Goal: Information Seeking & Learning: Learn about a topic

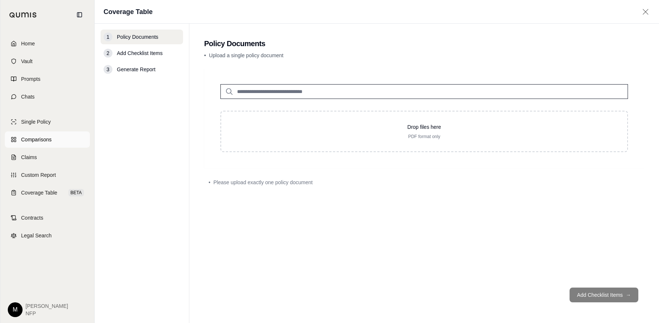
click at [33, 138] on span "Comparisons" at bounding box center [36, 139] width 30 height 7
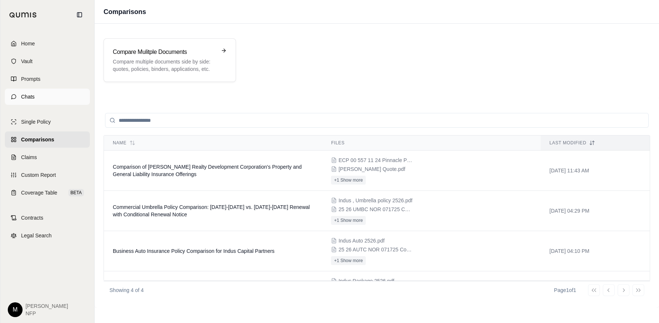
click at [23, 101] on link "Chats" at bounding box center [47, 97] width 85 height 16
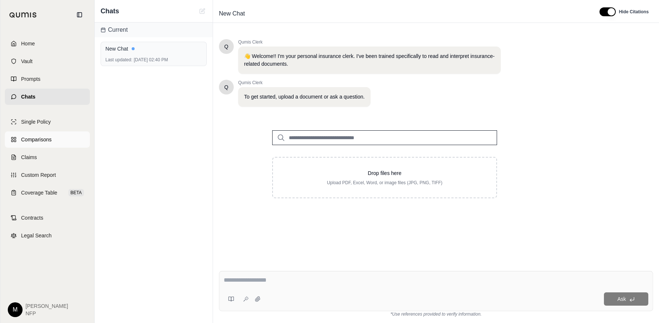
click at [20, 134] on link "Comparisons" at bounding box center [47, 140] width 85 height 16
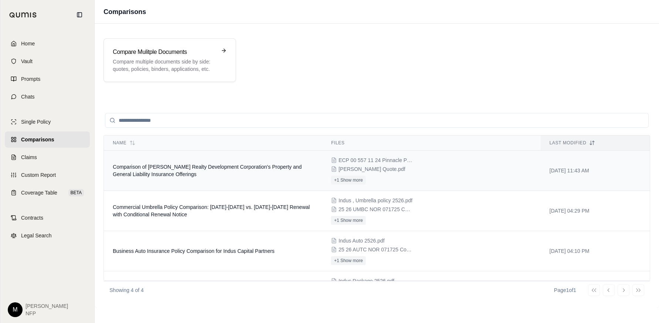
click at [201, 164] on span "Comparison of [PERSON_NAME] Realty Development Corporation's Property and Gener…" at bounding box center [207, 170] width 189 height 13
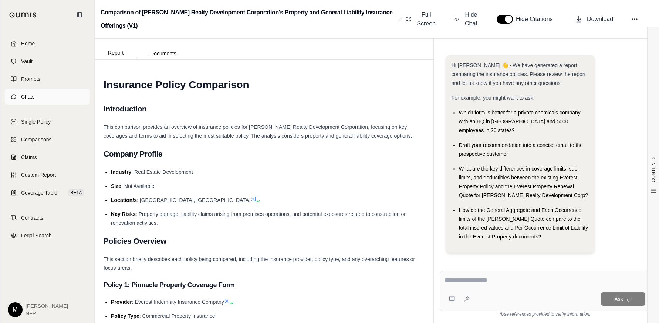
click at [28, 97] on span "Chats" at bounding box center [28, 96] width 14 height 7
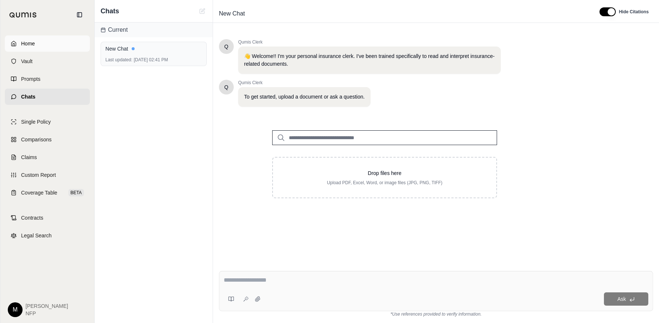
click at [12, 43] on icon at bounding box center [14, 44] width 6 height 6
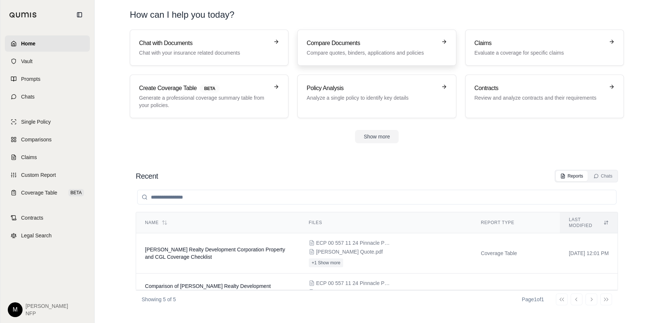
click at [333, 46] on h3 "Compare Documents" at bounding box center [371, 43] width 130 height 9
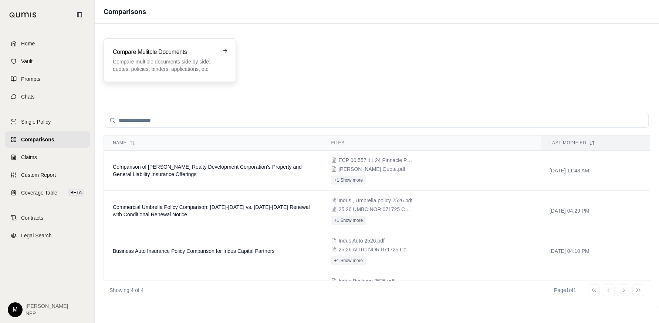
click at [169, 59] on p "Compare multiple documents side by side: quotes, policies, binders, application…" at bounding box center [164, 65] width 103 height 15
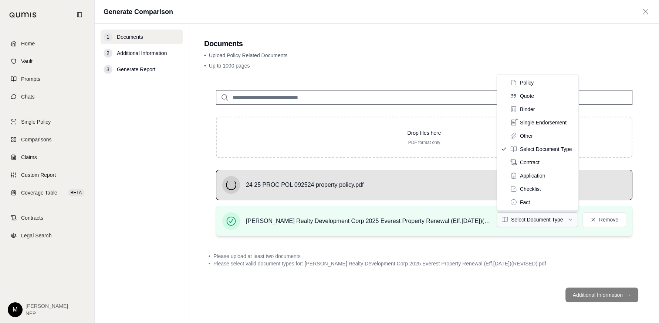
click at [536, 218] on html "Home Vault Prompts Chats Single Policy Comparisons Claims Custom Report Coverag…" at bounding box center [329, 161] width 659 height 323
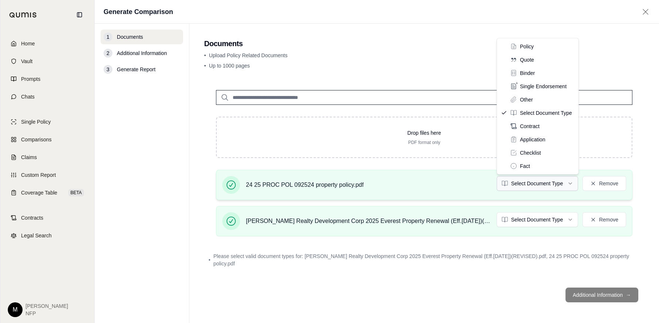
click at [539, 185] on html "Home Vault Prompts Chats Single Policy Comparisons Claims Custom Report Coverag…" at bounding box center [329, 161] width 659 height 323
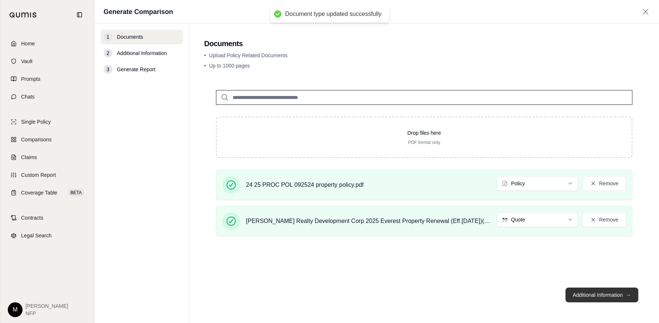
click at [589, 296] on button "Additional Information →" at bounding box center [601, 295] width 73 height 15
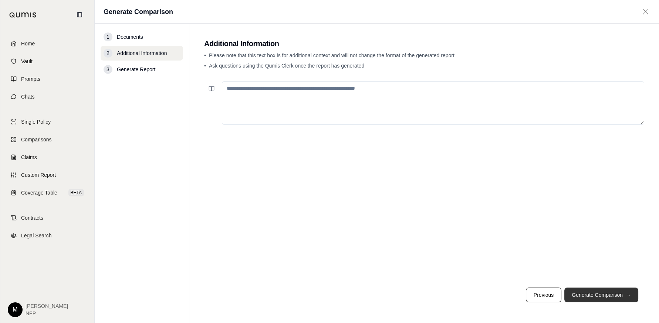
click at [615, 295] on button "Generate Comparison →" at bounding box center [601, 295] width 74 height 15
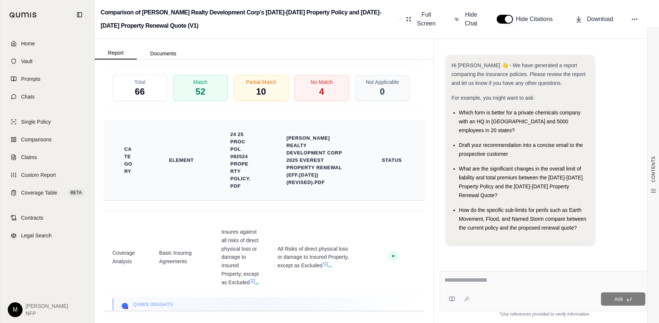
scroll to position [1827, 0]
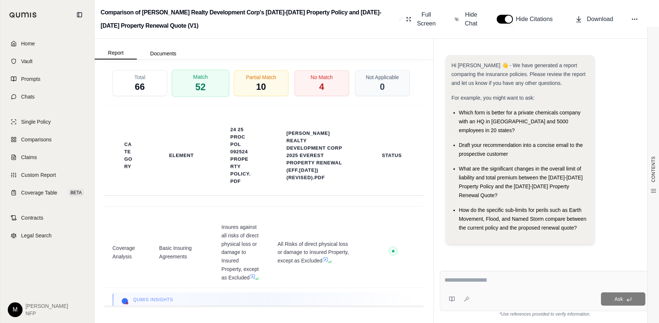
click at [209, 87] on div "Match 52" at bounding box center [200, 82] width 57 height 27
click at [123, 81] on div "Total 66" at bounding box center [139, 83] width 55 height 26
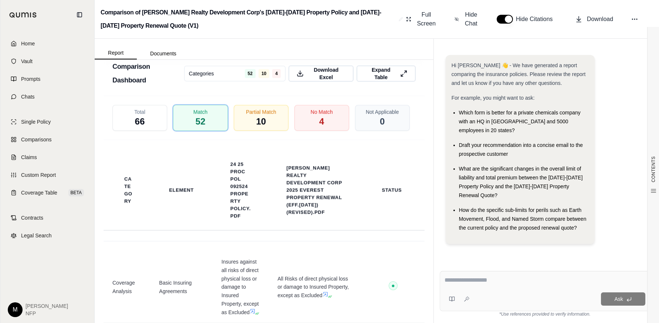
scroll to position [1754, 0]
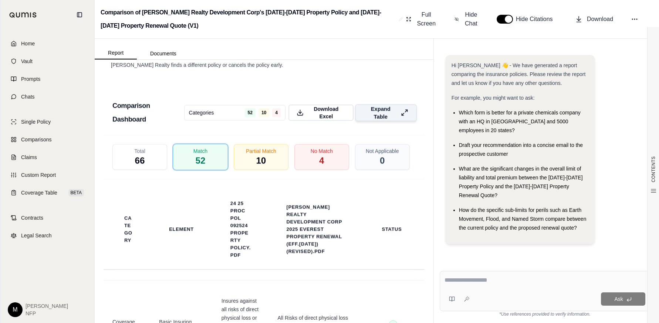
click at [367, 109] on span "Expand Table" at bounding box center [380, 113] width 34 height 16
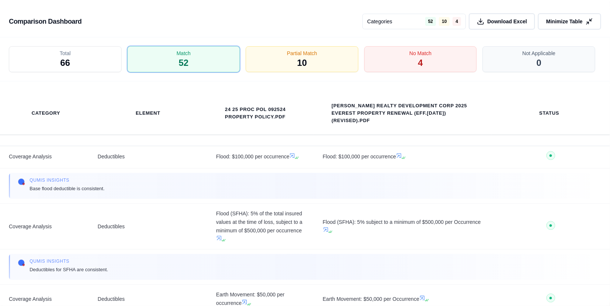
scroll to position [2407, 0]
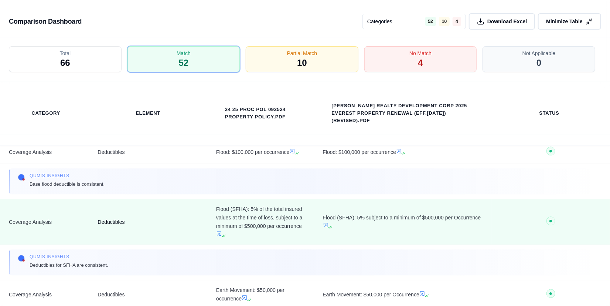
click at [125, 244] on td "Deductibles" at bounding box center [148, 222] width 119 height 46
click at [216, 236] on icon at bounding box center [219, 233] width 6 height 6
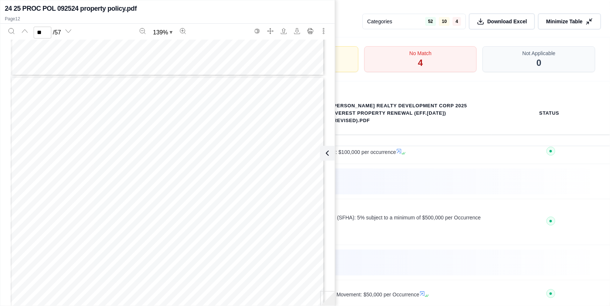
scroll to position [5578, 0]
drag, startPoint x: 567, startPoint y: 99, endPoint x: 544, endPoint y: 101, distance: 23.4
click at [567, 99] on th "Status" at bounding box center [551, 113] width 119 height 43
click at [361, 19] on div "Comparison Dashboard Categories 52 10 4 Download Excel Minimize Table" at bounding box center [305, 18] width 610 height 37
click at [357, 16] on div "Comparison Dashboard Categories 52 10 4 Download Excel Minimize Table" at bounding box center [305, 18] width 610 height 37
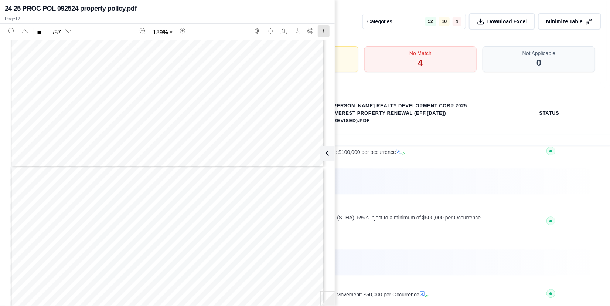
type input "**"
click at [413, 131] on div "Category Element 24 25 PROC POL 092524 property policy.pdf [PERSON_NAME] Realty…" at bounding box center [305, 113] width 610 height 64
click at [326, 153] on icon at bounding box center [327, 153] width 9 height 9
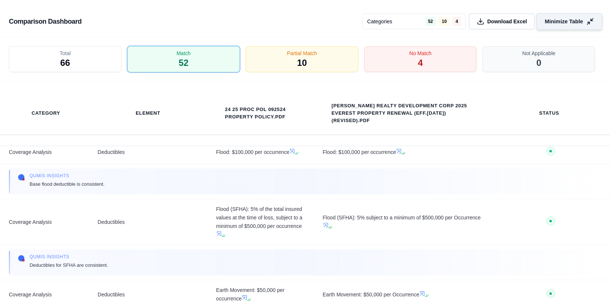
click at [564, 22] on span "Minimize Table" at bounding box center [564, 22] width 38 height 8
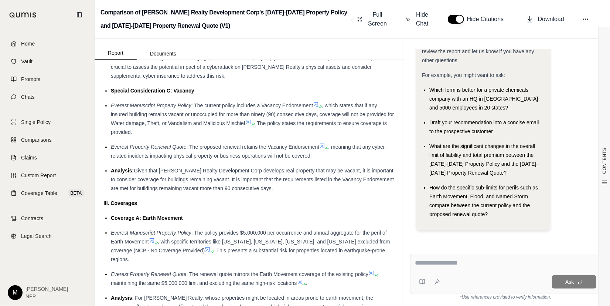
scroll to position [661, 0]
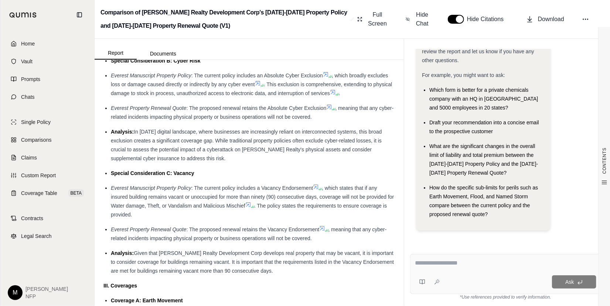
click at [421, 263] on textarea at bounding box center [505, 262] width 181 height 9
type textarea "**********"
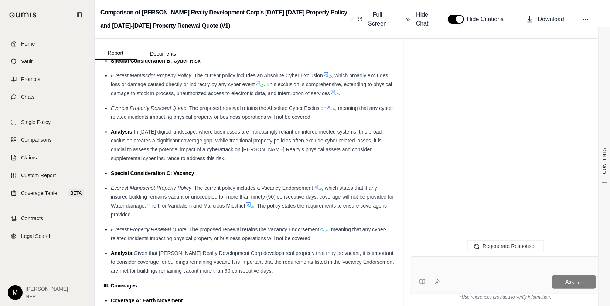
scroll to position [0, 0]
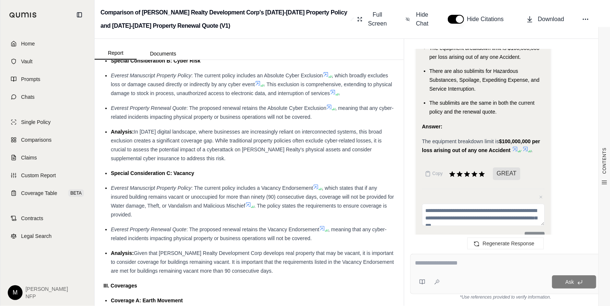
click at [451, 272] on div "Ask" at bounding box center [505, 274] width 191 height 40
type textarea "**********"
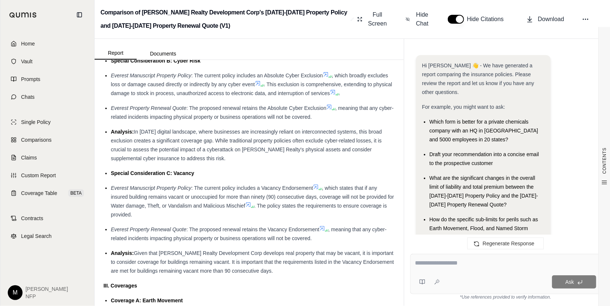
scroll to position [1017, 0]
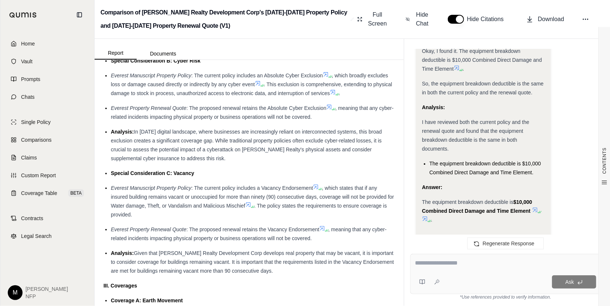
click at [490, 267] on textarea at bounding box center [505, 262] width 181 height 9
type textarea "**********"
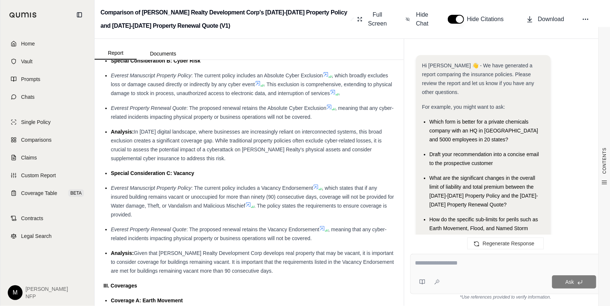
scroll to position [1488, 0]
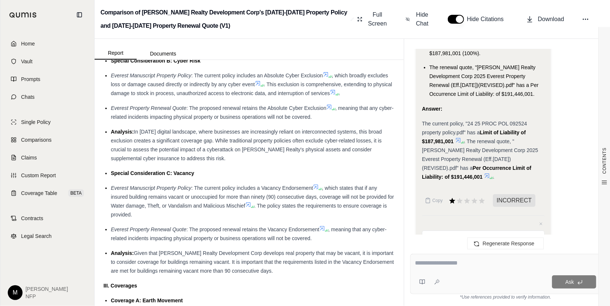
click at [454, 265] on textarea at bounding box center [505, 262] width 181 height 9
click at [441, 266] on textarea "**********" at bounding box center [505, 262] width 181 height 9
type textarea "**********"
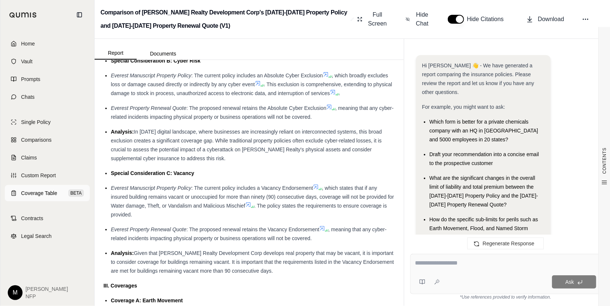
scroll to position [2128, 0]
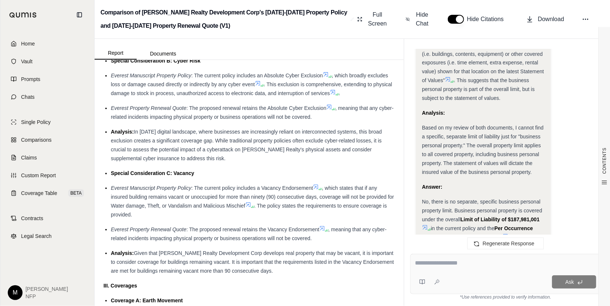
click at [437, 264] on textarea at bounding box center [505, 262] width 181 height 9
type textarea "**********"
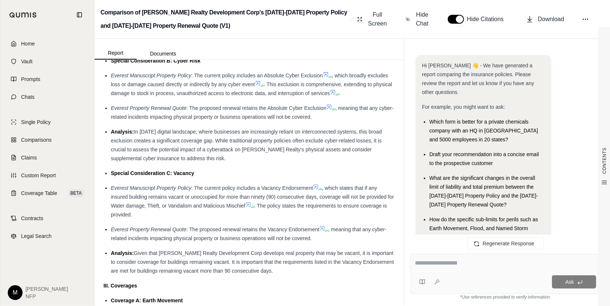
scroll to position [2855, 0]
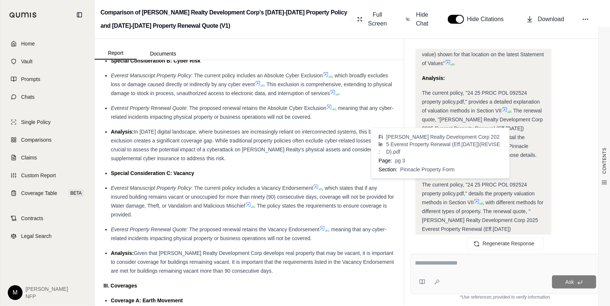
click at [478, 242] on icon at bounding box center [481, 245] width 6 height 6
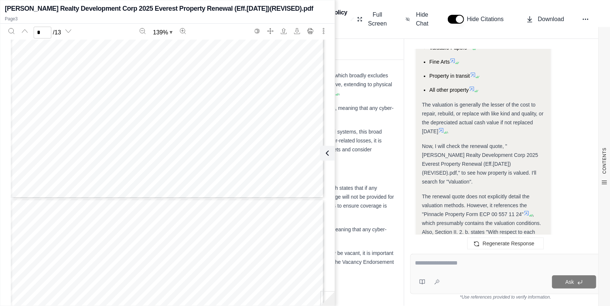
scroll to position [1404, 0]
click at [551, 167] on div "Okay, I need to determine how property is valued under the policy. I will check…" at bounding box center [505, 170] width 179 height 699
drag, startPoint x: 468, startPoint y: 176, endPoint x: 507, endPoint y: 212, distance: 53.1
click at [507, 212] on span ", which presumably contains the valuation conditions. Also, Section II. 2. b. s…" at bounding box center [483, 249] width 122 height 77
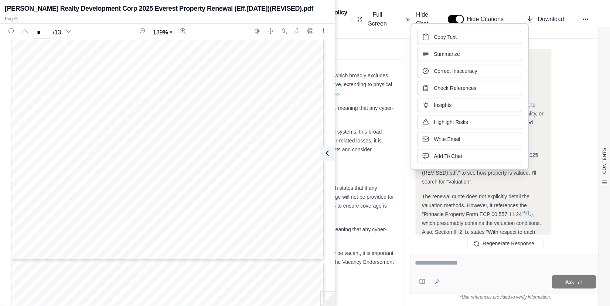
drag, startPoint x: 507, startPoint y: 212, endPoint x: 446, endPoint y: 221, distance: 61.6
click at [446, 221] on span ", which presumably contains the valuation conditions. Also, Section II. 2. b. s…" at bounding box center [483, 249] width 122 height 77
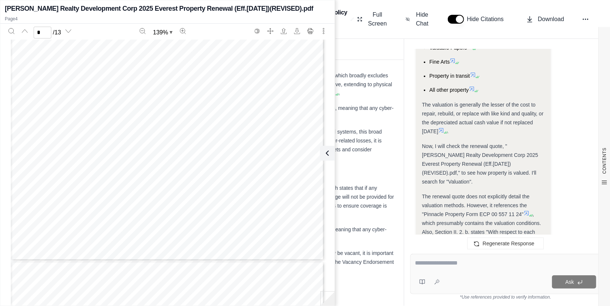
click at [449, 221] on div "Okay, I need to determine how property is valued under the policy. I will check…" at bounding box center [483, 167] width 123 height 681
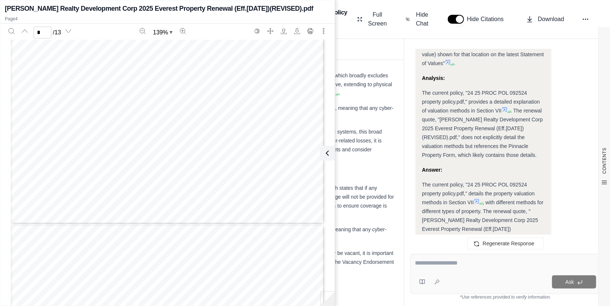
scroll to position [1514, 0]
type input "*"
click at [441, 268] on div at bounding box center [505, 263] width 181 height 11
click at [439, 262] on textarea at bounding box center [505, 262] width 181 height 9
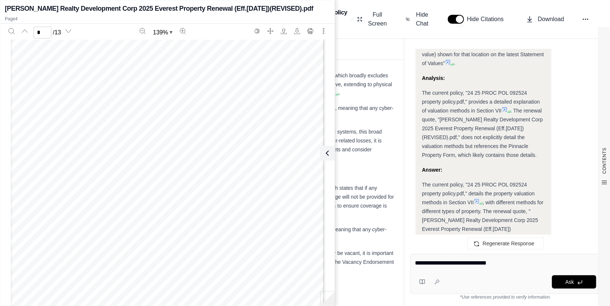
type textarea "**********"
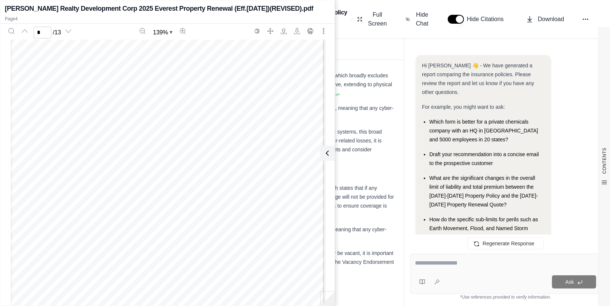
scroll to position [3312, 0]
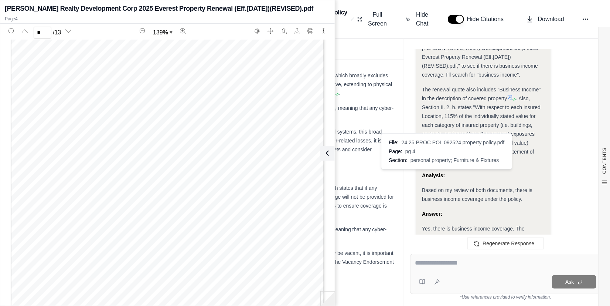
click at [450, 245] on icon at bounding box center [449, 247] width 4 height 4
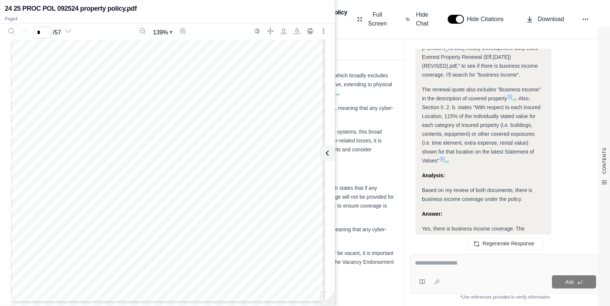
scroll to position [148, 0]
type input "*"
click at [418, 264] on textarea at bounding box center [505, 262] width 181 height 9
type textarea "**********"
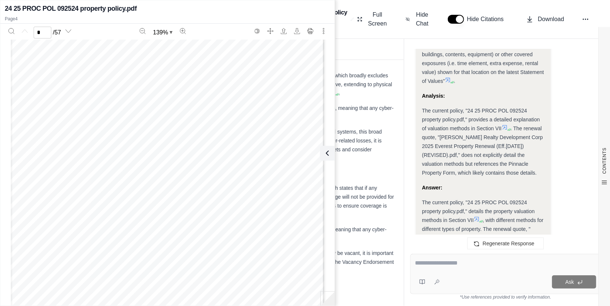
scroll to position [111, 0]
click at [496, 125] on span ". The renewal quote, "[PERSON_NAME] Realty Development Corp 2025 Everest Proper…" at bounding box center [482, 150] width 121 height 50
click at [490, 125] on span ". The renewal quote, "[PERSON_NAME] Realty Development Corp 2025 Everest Proper…" at bounding box center [482, 150] width 121 height 50
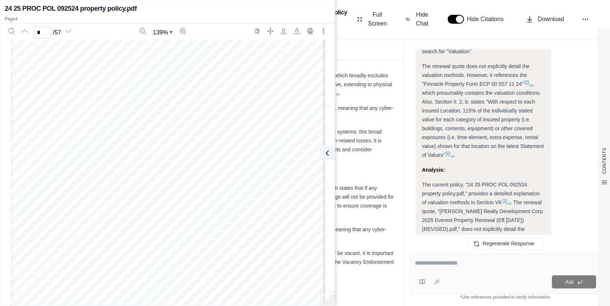
scroll to position [591, 0]
click at [505, 118] on div "Okay, I need to determine how property is valued under the policy. I will check…" at bounding box center [483, 24] width 123 height 654
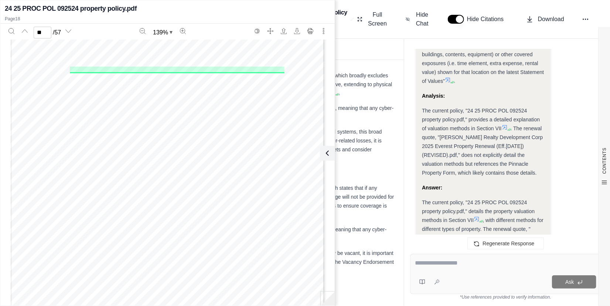
scroll to position [7053, 0]
type input "**"
click at [376, 112] on div "Everest Property Renewal Quote : The proposed renewal retains the Absolute Cybe…" at bounding box center [253, 112] width 284 height 18
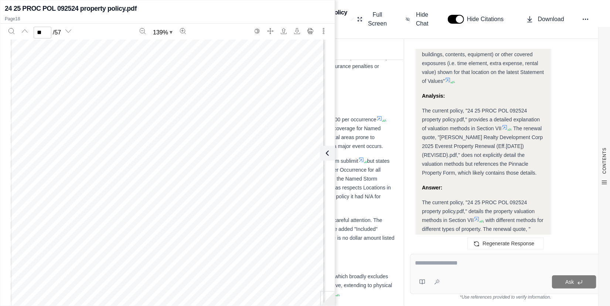
scroll to position [402, 0]
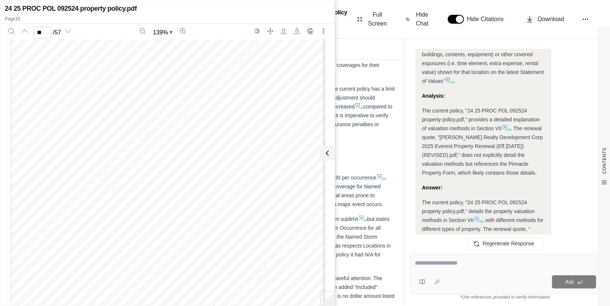
click at [376, 125] on div "A significant point of consideration is the alignment of coverage limits with t…" at bounding box center [249, 110] width 292 height 53
click at [328, 156] on icon at bounding box center [326, 153] width 9 height 9
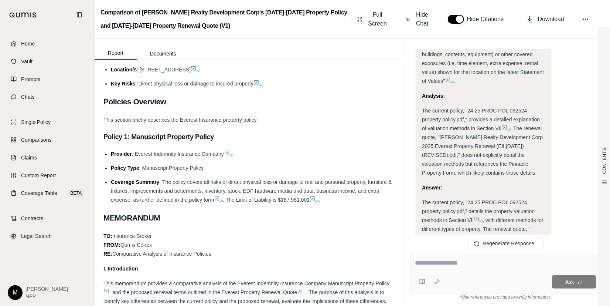
scroll to position [143, 0]
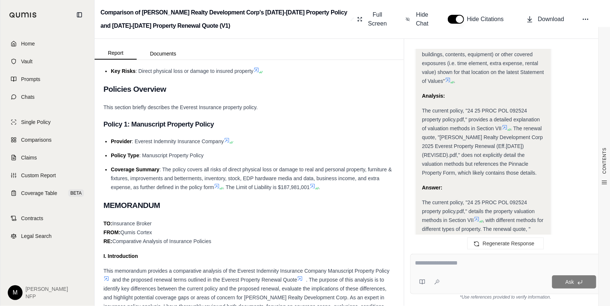
click at [219, 187] on icon at bounding box center [217, 186] width 6 height 6
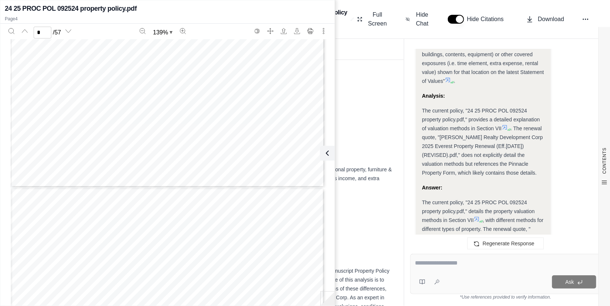
scroll to position [1478, 0]
type input "*"
click at [442, 269] on div "Ask" at bounding box center [505, 274] width 191 height 40
type textarea "**********"
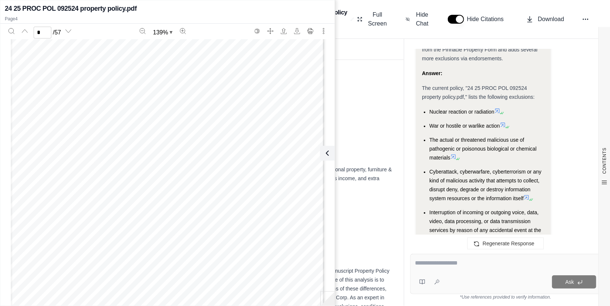
scroll to position [6442, 0]
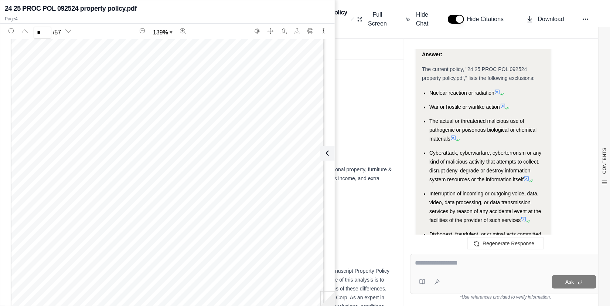
click at [428, 262] on textarea at bounding box center [505, 262] width 181 height 9
type textarea "**********"
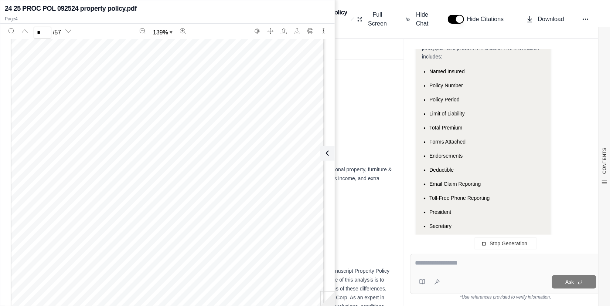
scroll to position [7995, 0]
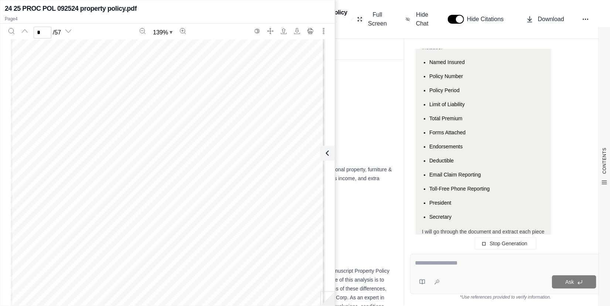
click at [155, 160] on div "Everest Indemnity Insurance Company [STREET_ADDRESS][PERSON_NAME] 1-800-438-437…" at bounding box center [168, 131] width 314 height 407
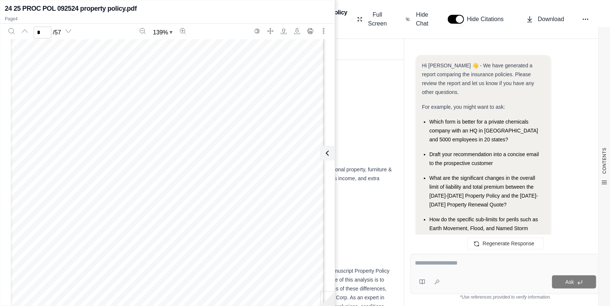
scroll to position [8181, 0]
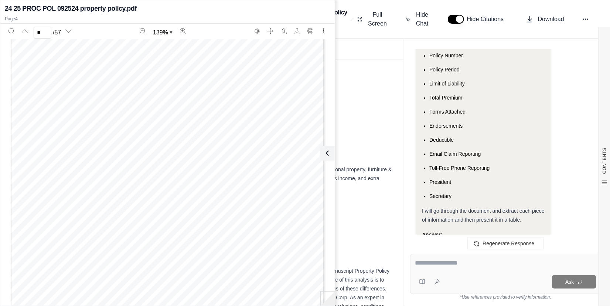
click at [447, 267] on textarea at bounding box center [505, 262] width 181 height 9
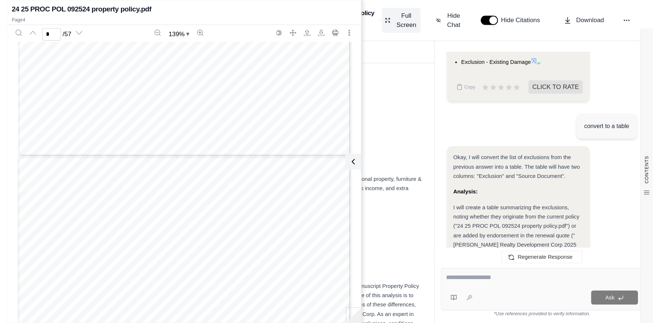
scroll to position [2121, 0]
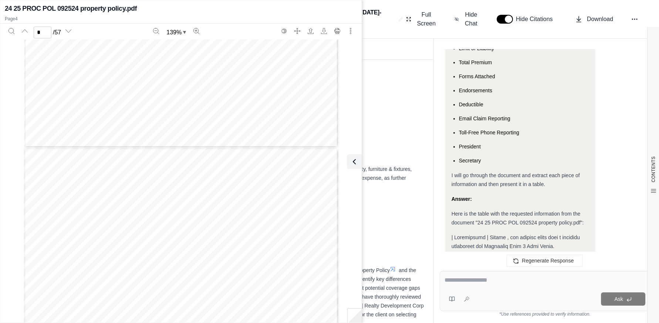
type input "*"
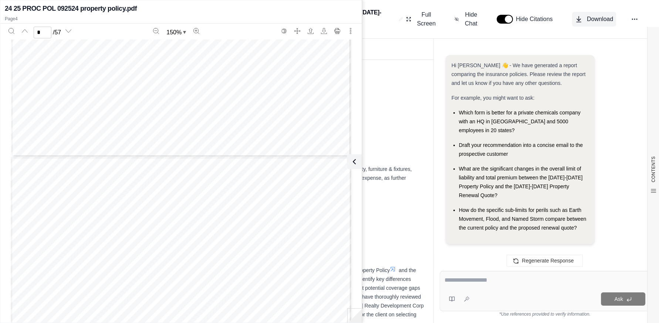
scroll to position [0, 0]
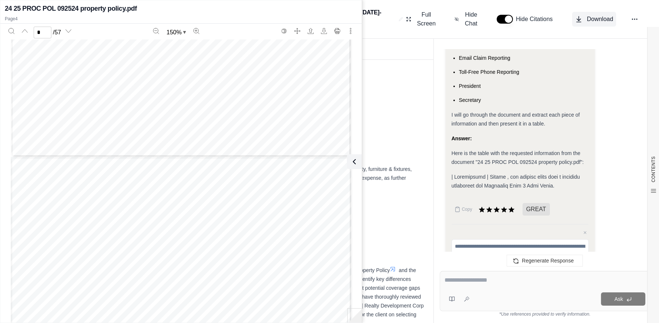
click at [590, 26] on button "Download" at bounding box center [594, 19] width 44 height 15
drag, startPoint x: 497, startPoint y: 273, endPoint x: 490, endPoint y: 283, distance: 12.2
click at [496, 275] on div "Ask" at bounding box center [544, 291] width 210 height 40
type textarea "**********"
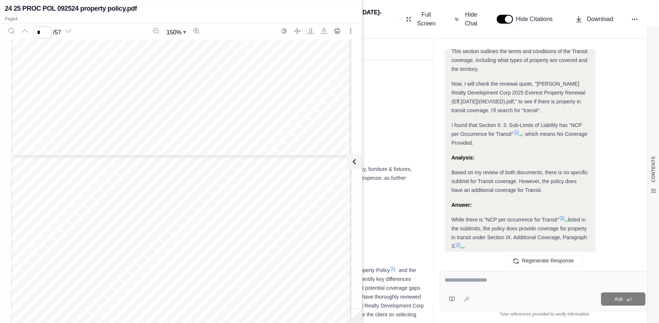
scroll to position [7871, 0]
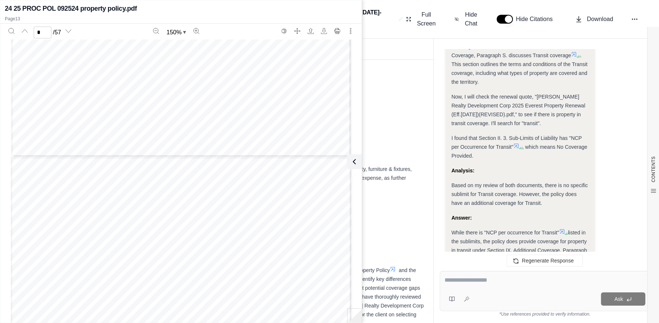
click at [515, 110] on div "Okay, I need to determine if there is property in transit coverage. I will chec…" at bounding box center [519, 106] width 137 height 313
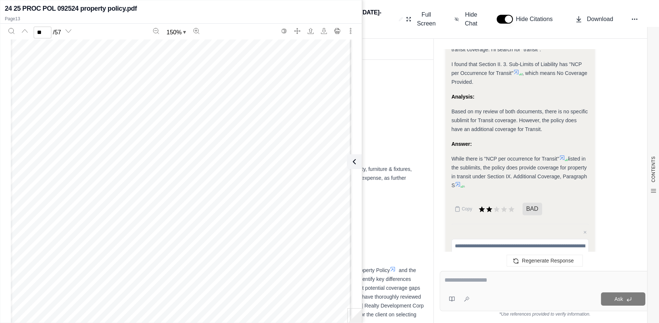
scroll to position [6713, 0]
click at [556, 239] on textarea at bounding box center [519, 250] width 137 height 22
type input "**"
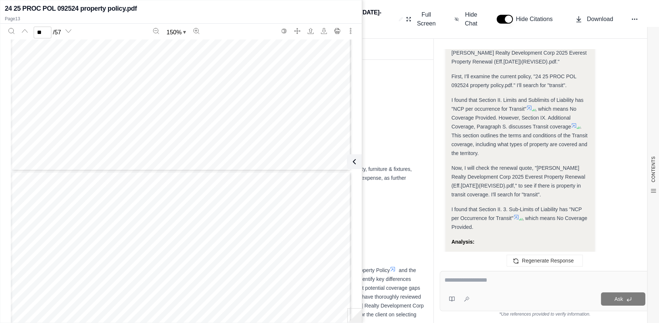
scroll to position [7797, 0]
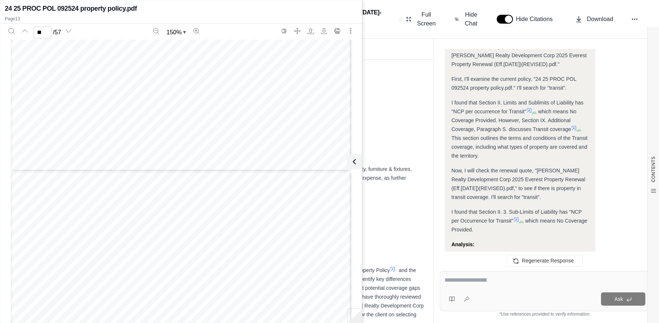
click at [489, 288] on div "Ask" at bounding box center [544, 291] width 210 height 40
type textarea "**********"
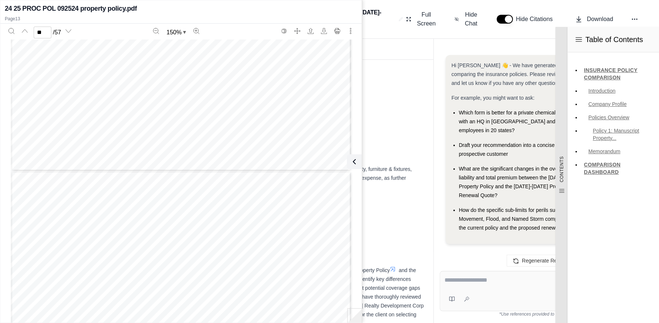
scroll to position [8392, 0]
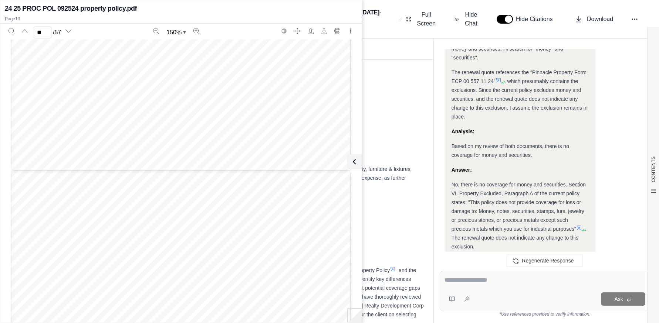
click at [497, 284] on textarea at bounding box center [544, 280] width 201 height 9
type textarea "**********"
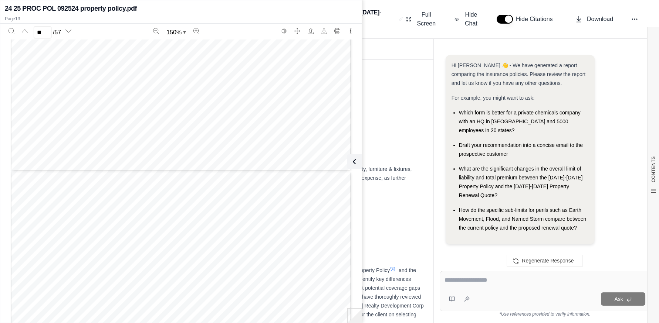
scroll to position [8820, 0]
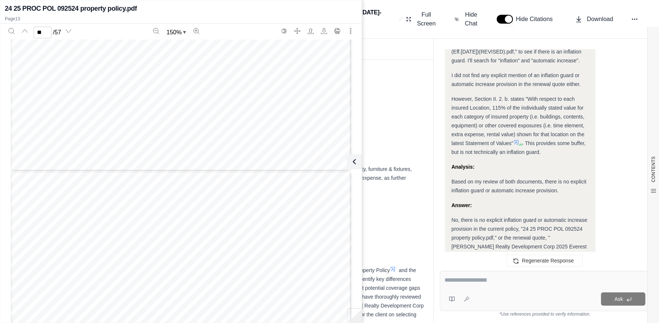
click at [536, 277] on textarea at bounding box center [544, 280] width 201 height 9
type textarea "**********"
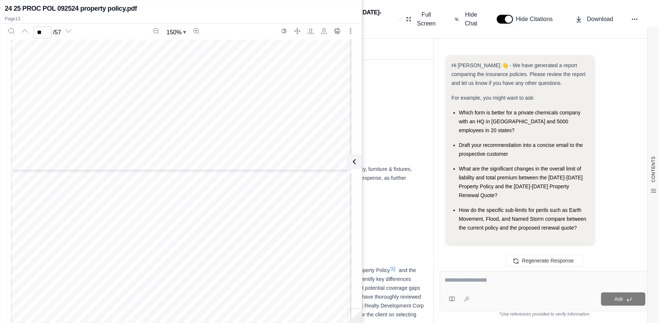
scroll to position [9152, 0]
type textarea "*"
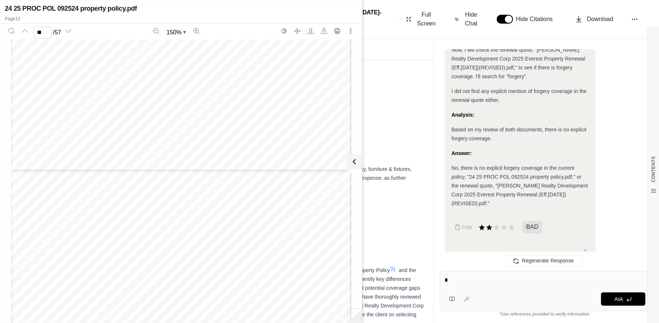
type textarea "*"
click at [474, 279] on textarea "*" at bounding box center [544, 280] width 201 height 9
type textarea "**********"
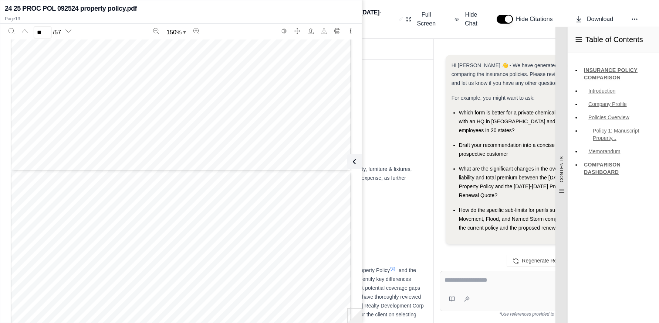
scroll to position [9574, 0]
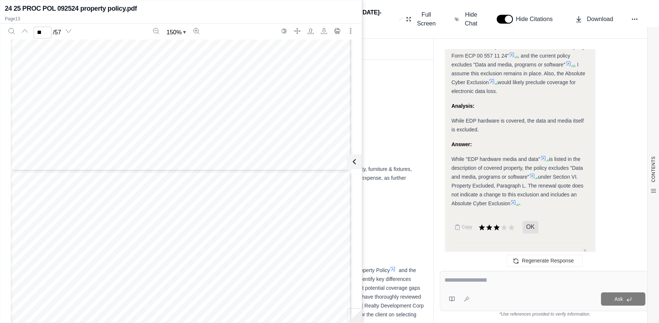
click at [502, 156] on span "is listed in the description of covered property, the policy excludes "Data and…" at bounding box center [517, 168] width 132 height 24
click at [542, 156] on icon at bounding box center [543, 158] width 4 height 4
type input "*"
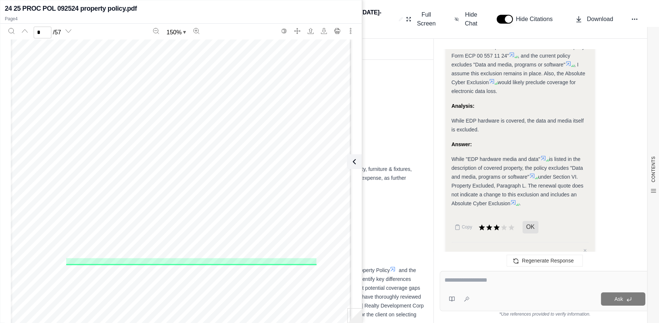
scroll to position [1430, 0]
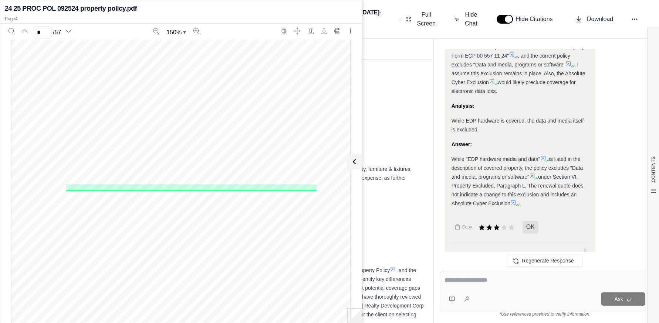
click at [540, 294] on div "Ask" at bounding box center [558, 299] width 173 height 13
click at [544, 283] on textarea at bounding box center [544, 280] width 201 height 9
type textarea "**********"
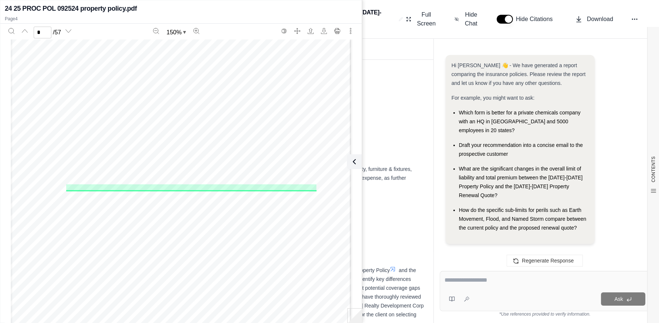
scroll to position [9976, 0]
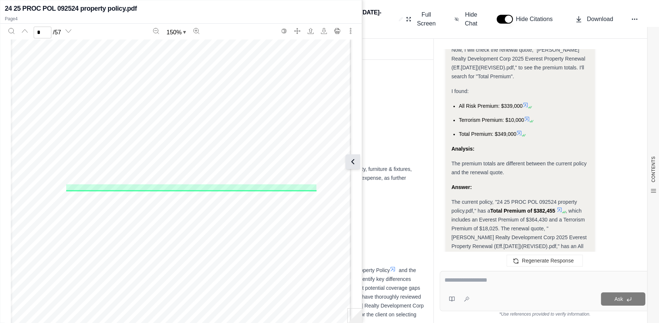
click at [352, 163] on icon at bounding box center [352, 161] width 9 height 9
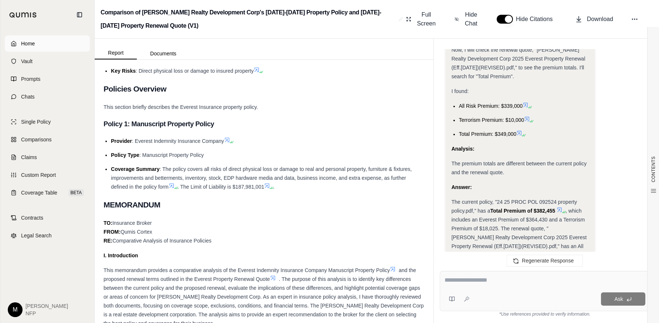
click at [29, 42] on span "Home" at bounding box center [28, 43] width 14 height 7
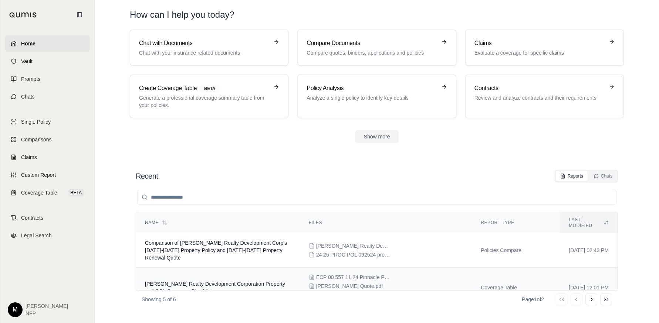
click at [280, 278] on td "[PERSON_NAME] Realty Development Corporation Property and CGL Coverage Checklist" at bounding box center [218, 288] width 164 height 40
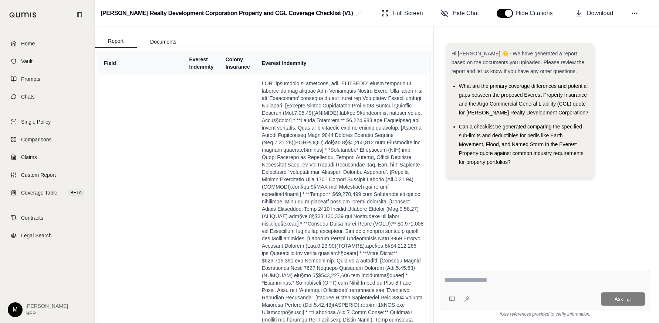
click at [496, 286] on div at bounding box center [544, 281] width 201 height 11
click at [495, 285] on textarea at bounding box center [544, 280] width 201 height 9
type textarea "**********"
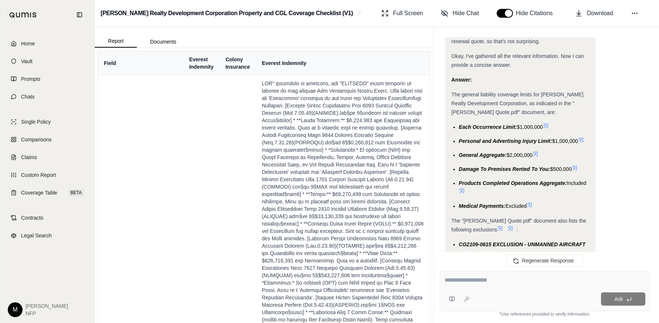
scroll to position [1297, 0]
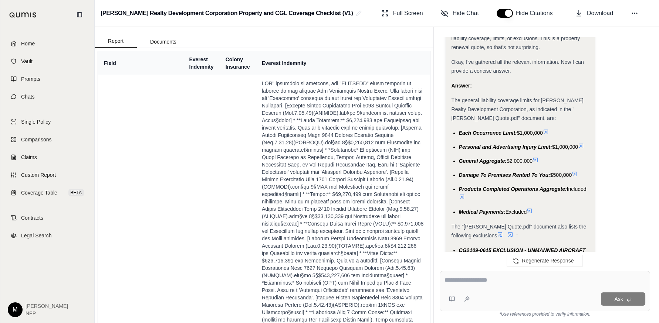
click at [28, 43] on span "Home" at bounding box center [28, 43] width 14 height 7
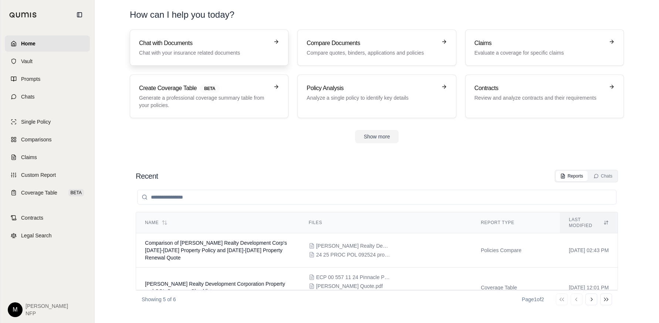
click at [183, 47] on h3 "Chat with Documents" at bounding box center [204, 43] width 130 height 9
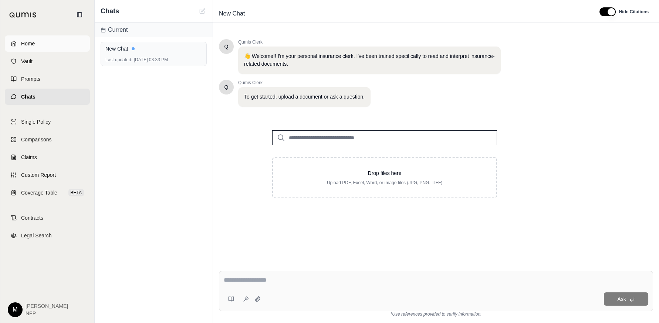
click at [30, 41] on span "Home" at bounding box center [28, 43] width 14 height 7
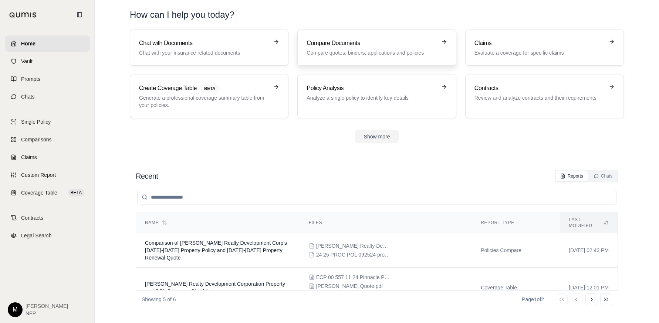
click at [317, 37] on link "Compare Documents Compare quotes, binders, applications and policies" at bounding box center [376, 48] width 159 height 36
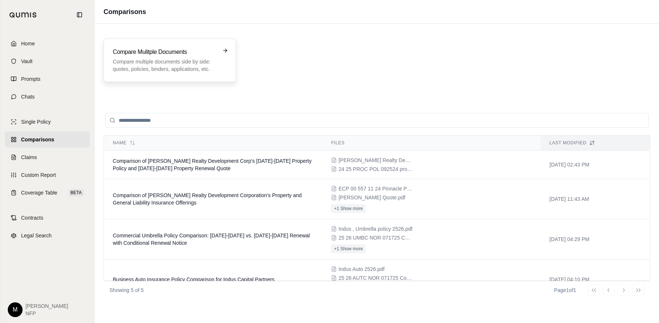
click at [126, 55] on h3 "Compare Mulitple Documents" at bounding box center [164, 52] width 103 height 9
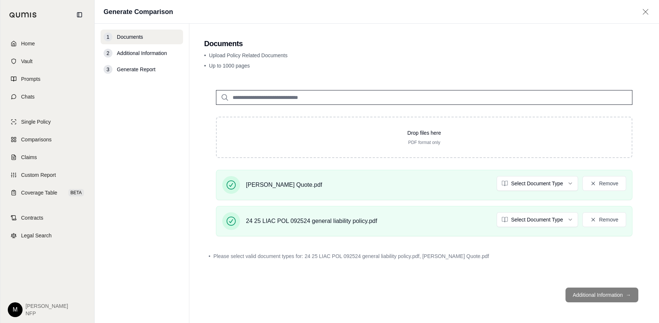
click at [598, 295] on footer "Additional Information →" at bounding box center [424, 295] width 440 height 27
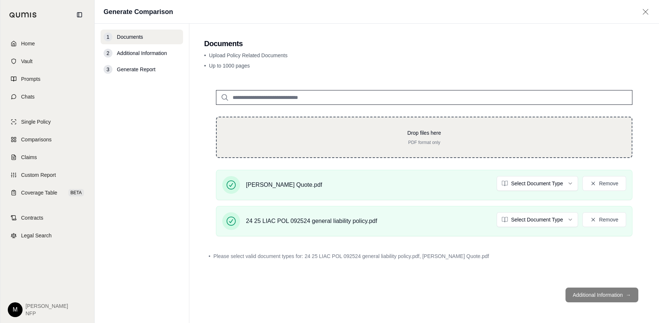
click at [354, 123] on div "Drop files here PDF format only" at bounding box center [424, 137] width 416 height 41
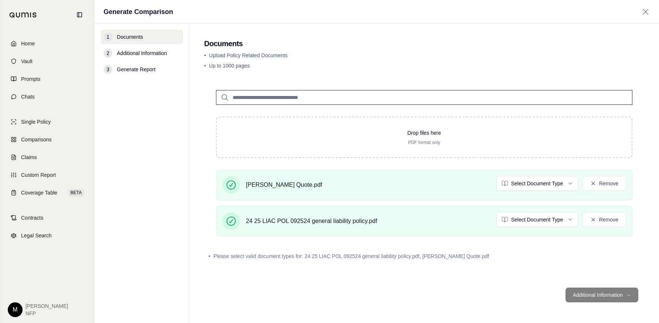
click at [601, 295] on footer "Additional Information →" at bounding box center [424, 295] width 440 height 27
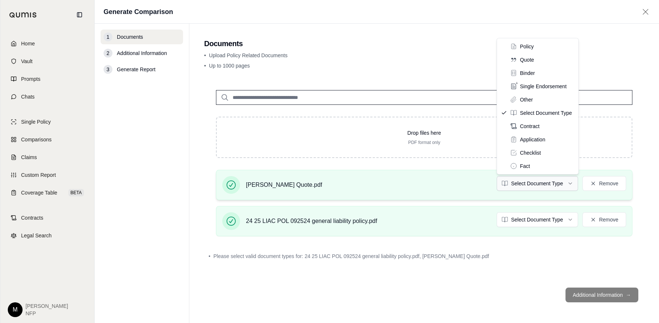
click at [517, 176] on html "Home Vault Prompts Chats Single Policy Comparisons Claims Custom Report Coverag…" at bounding box center [329, 161] width 659 height 323
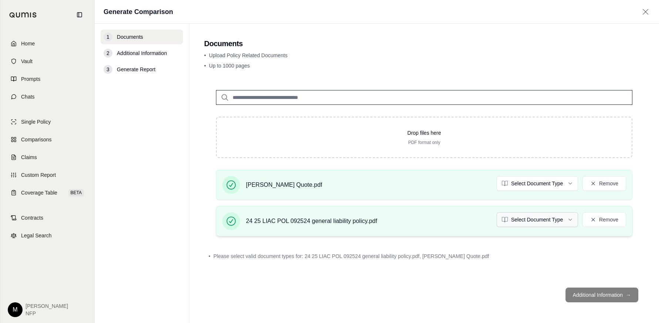
click at [524, 224] on html "Home Vault Prompts Chats Single Policy Comparisons Claims Custom Report Coverag…" at bounding box center [329, 161] width 659 height 323
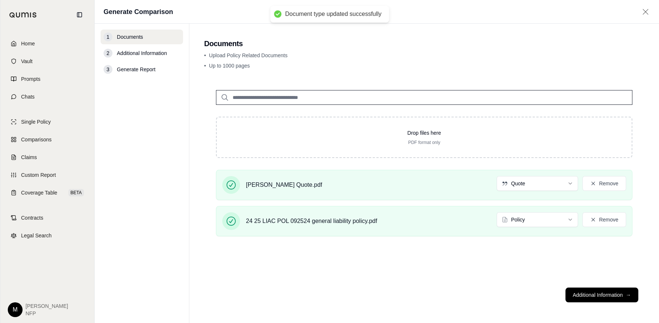
click at [603, 300] on button "Additional Information →" at bounding box center [601, 295] width 73 height 15
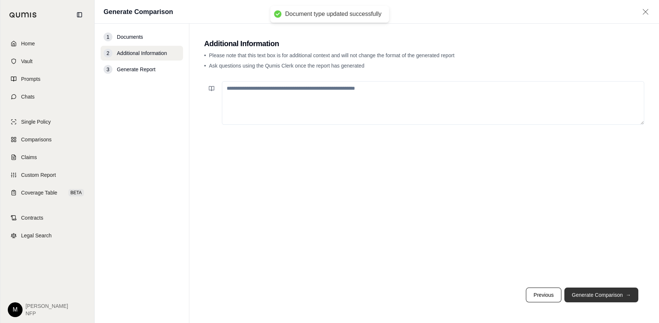
click at [598, 296] on button "Generate Comparison →" at bounding box center [601, 295] width 74 height 15
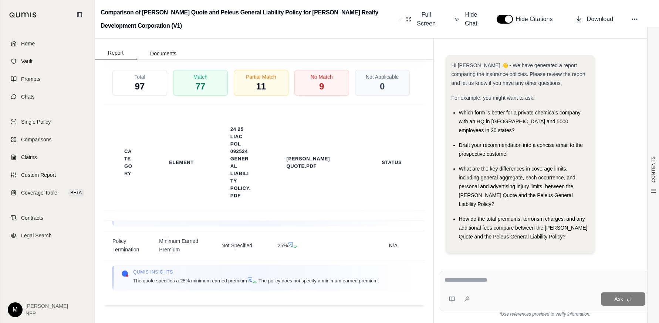
scroll to position [9310, 0]
click at [469, 279] on textarea at bounding box center [544, 280] width 201 height 9
type textarea "**********"
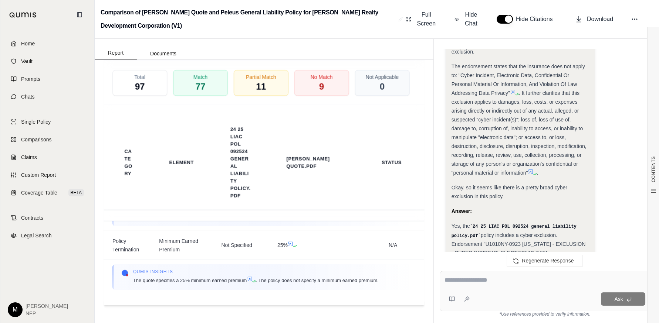
scroll to position [605, 0]
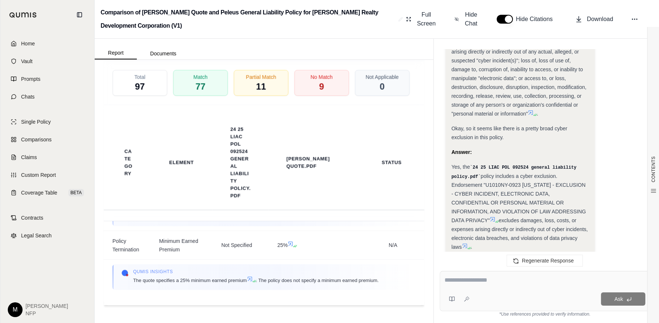
click at [475, 282] on textarea at bounding box center [544, 280] width 201 height 9
type textarea "**********"
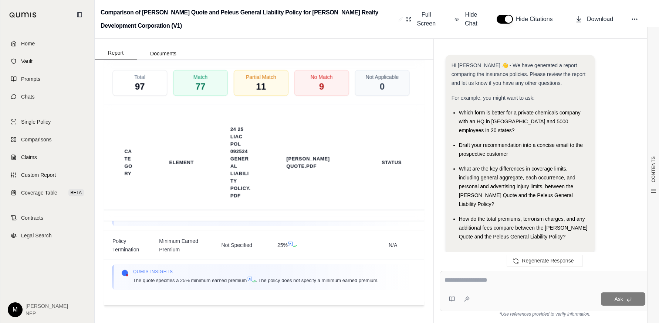
scroll to position [665, 0]
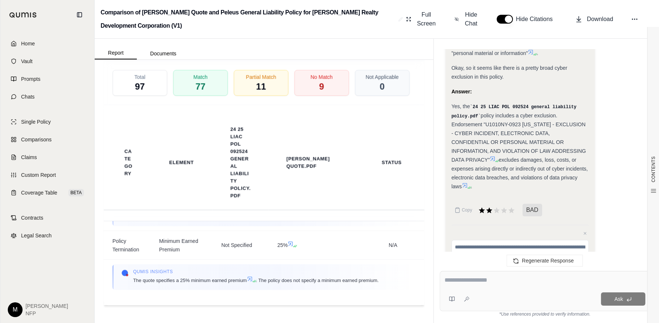
click at [451, 283] on textarea at bounding box center [544, 280] width 201 height 9
click at [473, 272] on div "Ask" at bounding box center [544, 291] width 210 height 40
click at [470, 276] on textarea "**********" at bounding box center [544, 280] width 201 height 9
click at [577, 281] on textarea "**********" at bounding box center [544, 280] width 201 height 9
type textarea "**********"
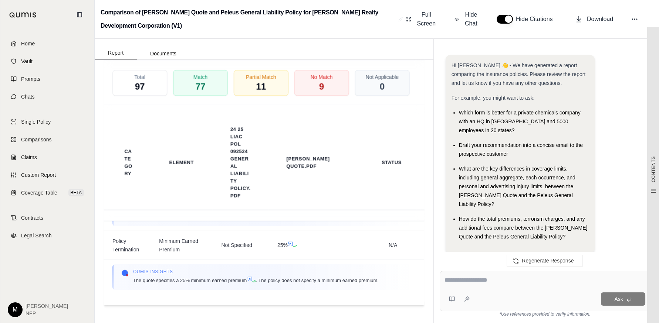
scroll to position [1321, 0]
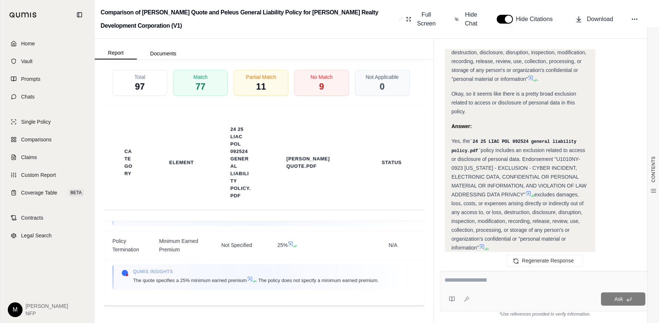
click at [468, 282] on textarea at bounding box center [544, 280] width 201 height 9
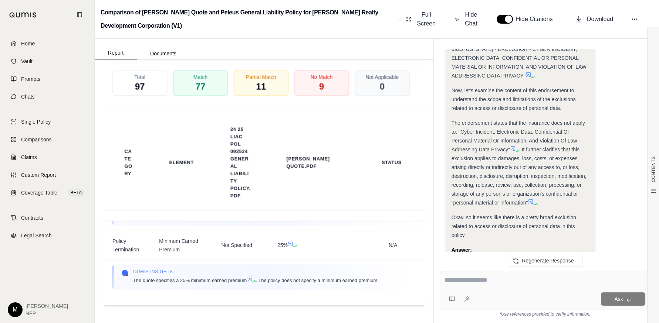
scroll to position [1063, 0]
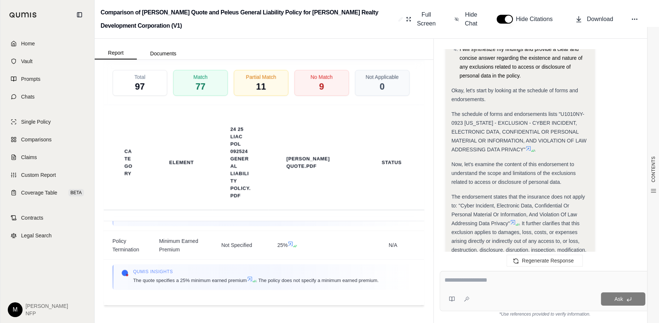
drag, startPoint x: 510, startPoint y: 268, endPoint x: 506, endPoint y: 272, distance: 5.3
click at [510, 268] on div "Regenerate Response" at bounding box center [545, 261] width 222 height 18
click at [493, 282] on textarea at bounding box center [544, 280] width 201 height 9
type textarea "**********"
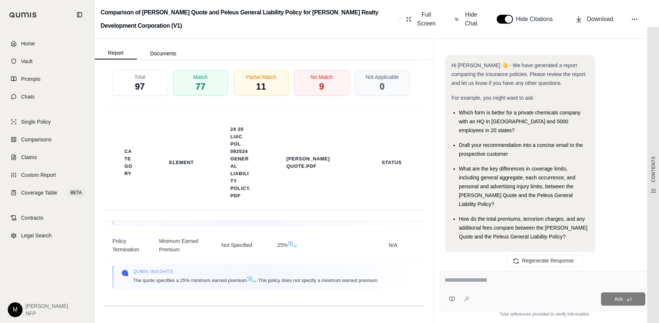
scroll to position [2441, 0]
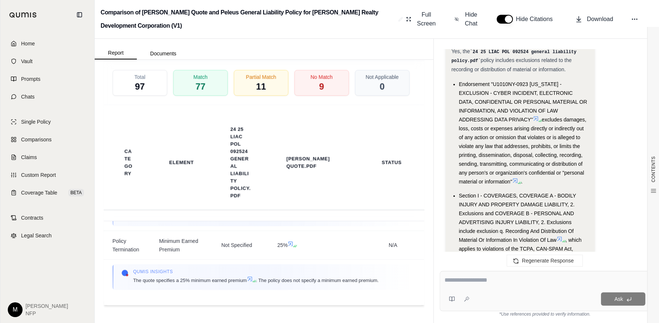
click at [500, 279] on textarea at bounding box center [544, 280] width 201 height 9
type textarea "**********"
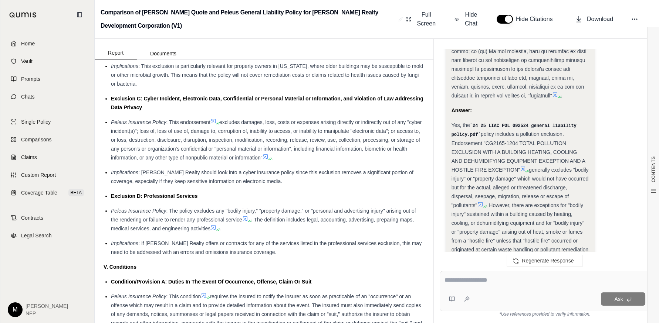
scroll to position [1026, 0]
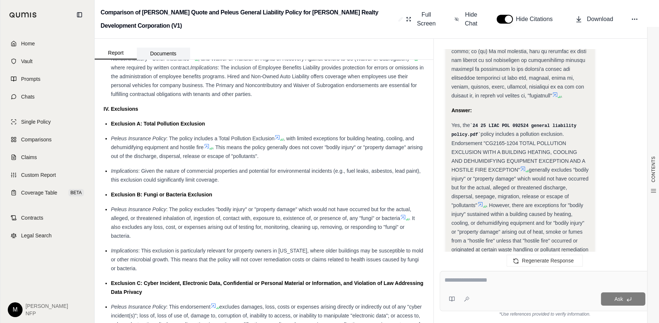
click at [166, 50] on button "Documents" at bounding box center [163, 54] width 53 height 12
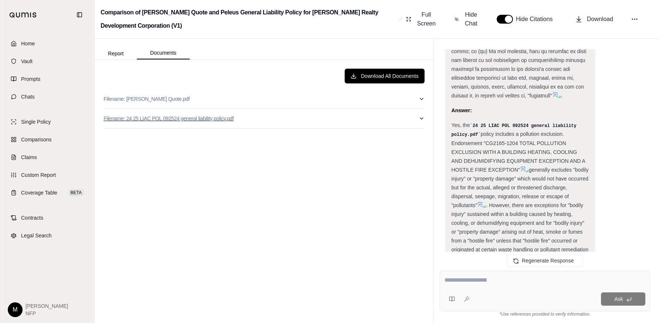
click at [205, 117] on p "Filename: 24 25 LIAC POL 092524 general liability policy.pdf" at bounding box center [168, 118] width 130 height 7
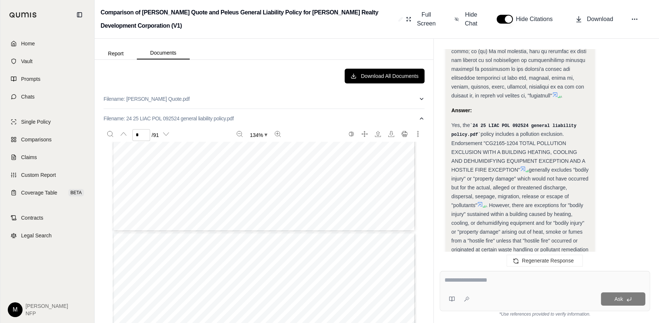
type input "*"
click at [458, 284] on textarea at bounding box center [544, 280] width 201 height 9
click at [456, 284] on textarea "**********" at bounding box center [544, 280] width 201 height 9
click at [509, 279] on textarea "**********" at bounding box center [544, 280] width 201 height 9
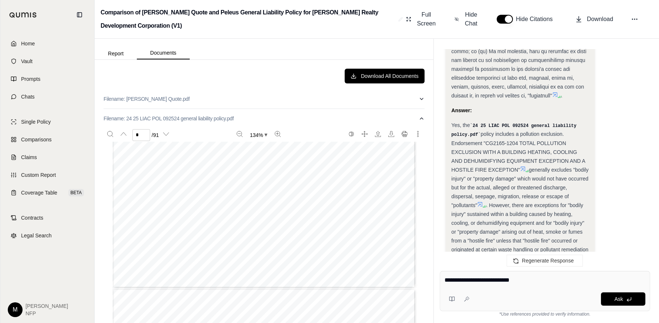
click at [506, 280] on textarea "**********" at bounding box center [544, 280] width 201 height 9
click at [510, 281] on textarea "**********" at bounding box center [544, 280] width 201 height 9
click at [508, 281] on textarea "**********" at bounding box center [544, 280] width 201 height 9
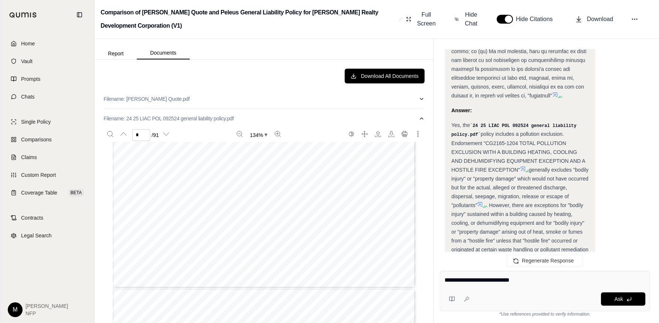
click at [508, 281] on textarea "**********" at bounding box center [544, 280] width 201 height 9
click at [505, 281] on textarea "**********" at bounding box center [544, 280] width 201 height 9
click at [509, 281] on textarea "**********" at bounding box center [544, 280] width 201 height 9
click at [534, 281] on textarea "**********" at bounding box center [544, 280] width 201 height 9
type textarea "**********"
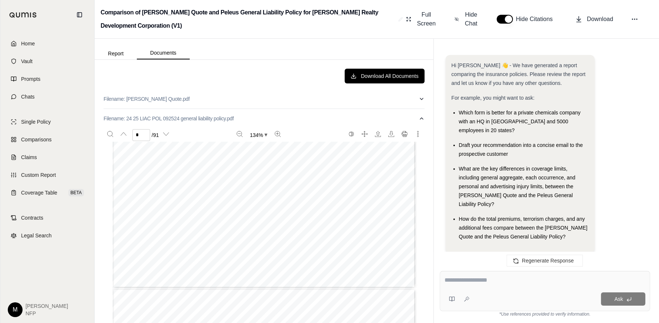
scroll to position [3953, 0]
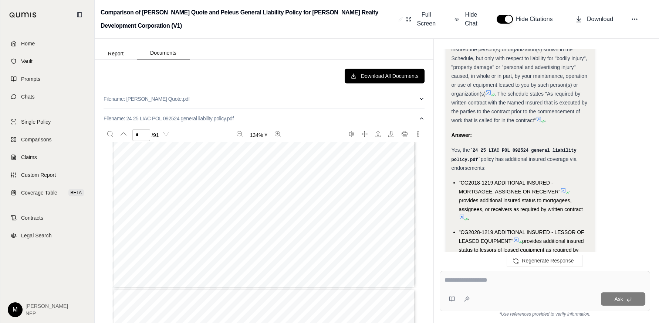
click at [499, 275] on div "Ask" at bounding box center [544, 291] width 210 height 40
type textarea "**********"
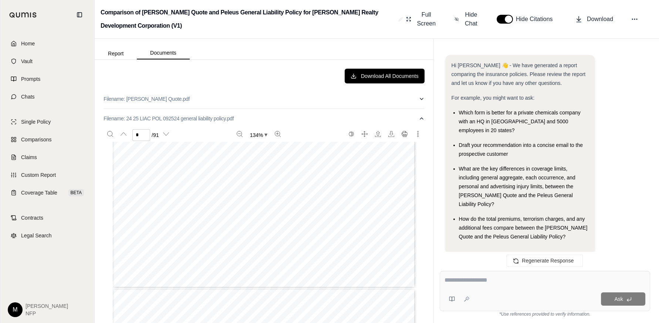
scroll to position [4362, 0]
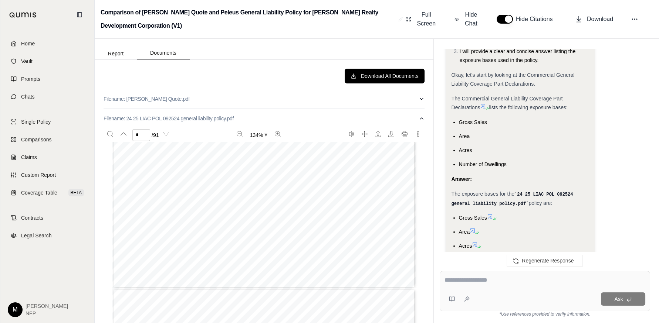
click at [482, 103] on icon at bounding box center [483, 106] width 6 height 6
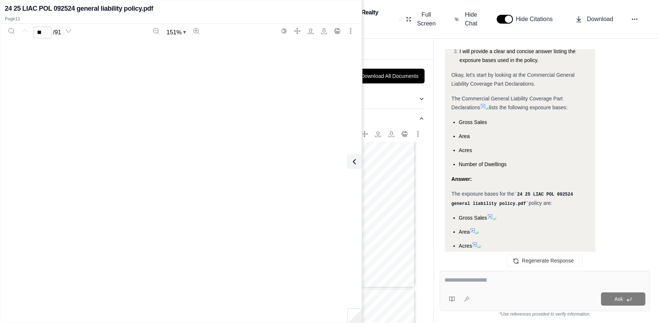
scroll to position [4277, 0]
type input "**"
click at [630, 84] on div "Okay, I will check the 24 25 LIAC POL 092524 general liability policy.pdf polic…" at bounding box center [544, 116] width 198 height 373
click at [491, 215] on icon at bounding box center [490, 217] width 4 height 4
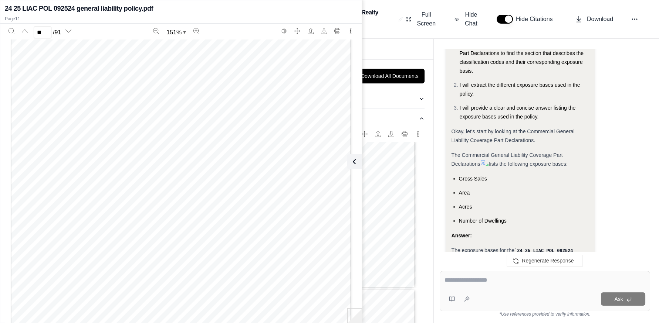
scroll to position [4362, 0]
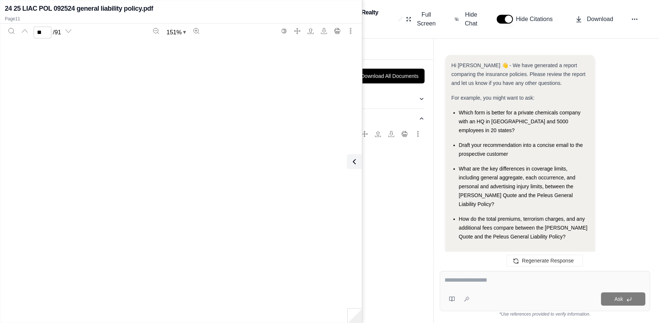
scroll to position [4520, 0]
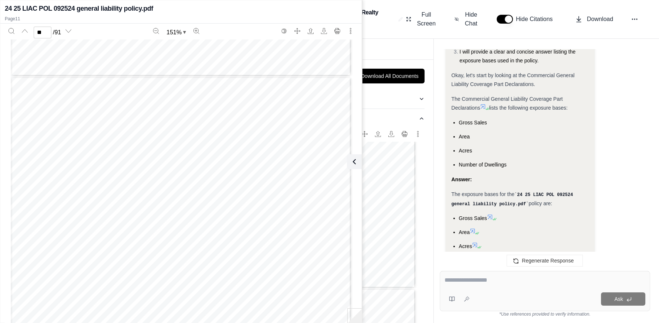
type input "**"
click at [642, 201] on div "Okay, I will check the 24 25 LIAC POL 092524 general liability policy.pdf polic…" at bounding box center [544, 116] width 198 height 373
click at [628, 132] on div "Okay, I will check the 24 25 LIAC POL 092524 general liability policy.pdf polic…" at bounding box center [544, 116] width 198 height 373
click at [353, 165] on icon at bounding box center [352, 161] width 9 height 9
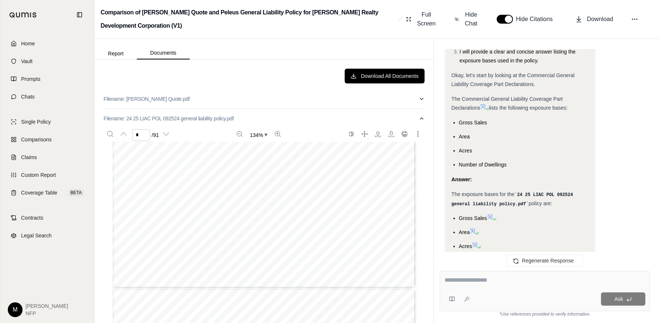
scroll to position [4362, 0]
click at [116, 49] on button "Report" at bounding box center [116, 54] width 42 height 12
click at [177, 47] on div "Report Documents" at bounding box center [142, 52] width 95 height 15
click at [167, 52] on button "Documents" at bounding box center [163, 53] width 53 height 13
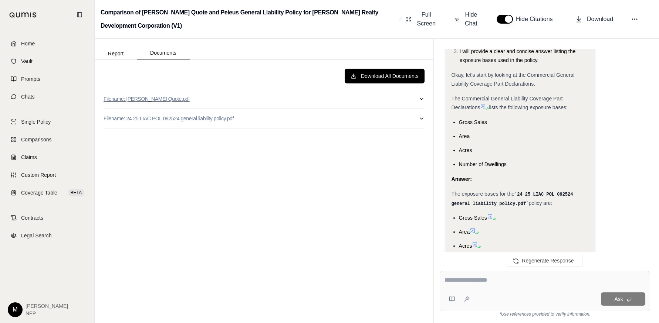
click at [163, 96] on p "Filename: [PERSON_NAME] Quote.pdf" at bounding box center [146, 98] width 86 height 7
click at [470, 282] on textarea at bounding box center [544, 280] width 201 height 9
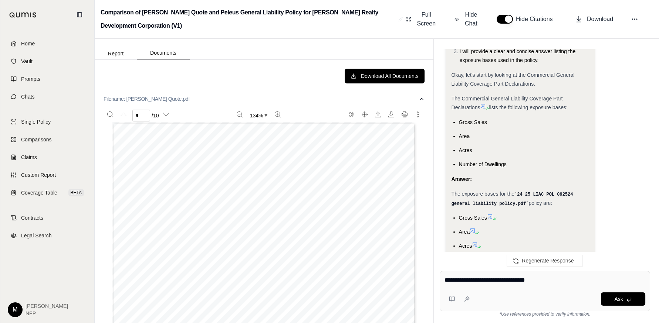
type textarea "**********"
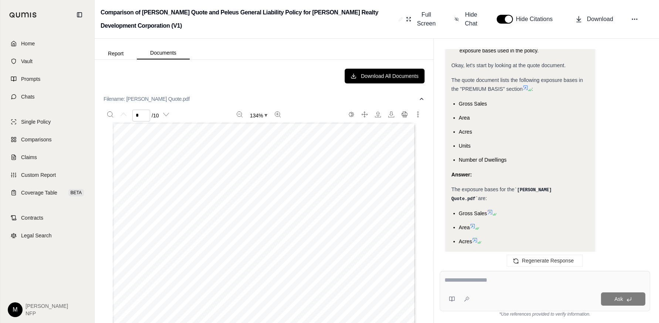
click at [250, 211] on div "Page 1 of 7 CASQUOTBIND – 0119 Revised Quotation Printed: 09/10/2025 Quote Numb…" at bounding box center [263, 318] width 303 height 392
type input "*"
click at [105, 48] on button "Report" at bounding box center [116, 54] width 42 height 12
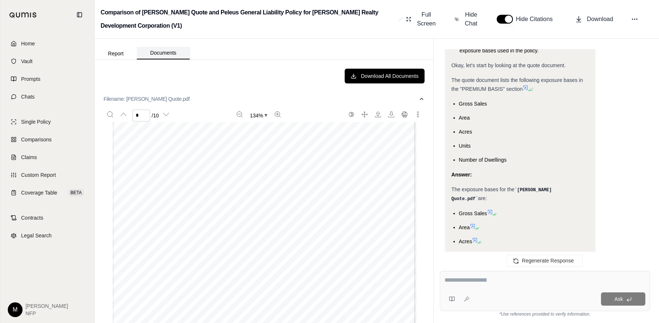
click at [147, 50] on button "Documents" at bounding box center [163, 53] width 53 height 13
click at [145, 113] on button "Filename: 24 25 LIAC POL 092524 general liability policy.pdf" at bounding box center [263, 118] width 321 height 19
type input "*"
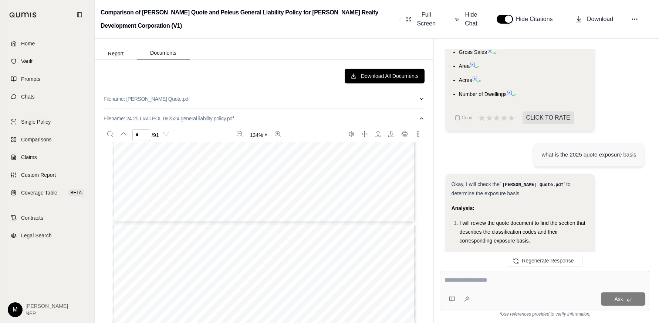
scroll to position [4469, 0]
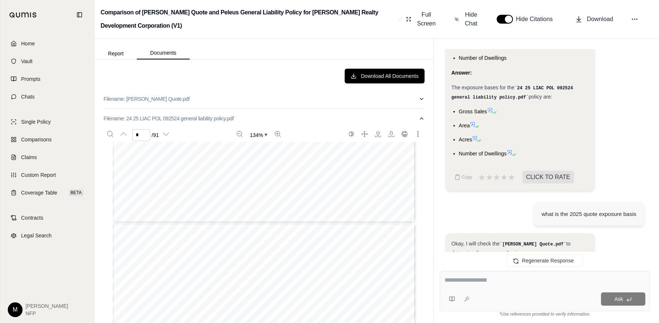
click at [475, 136] on icon at bounding box center [475, 139] width 6 height 6
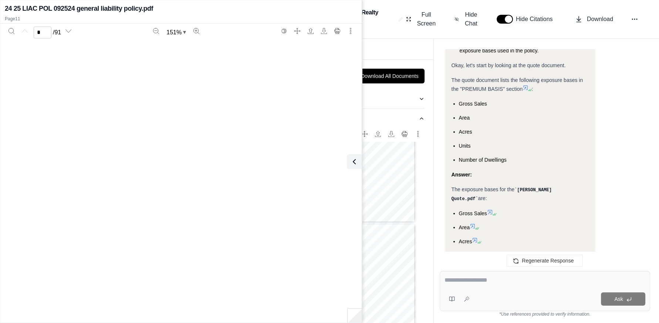
scroll to position [4392, 0]
type input "**"
drag, startPoint x: 352, startPoint y: 164, endPoint x: 357, endPoint y: 136, distance: 28.5
click at [352, 164] on icon at bounding box center [354, 161] width 9 height 9
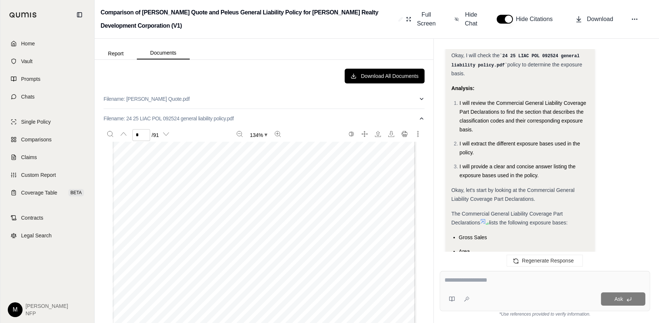
scroll to position [3364, 0]
type input "*"
